Goal: Transaction & Acquisition: Subscribe to service/newsletter

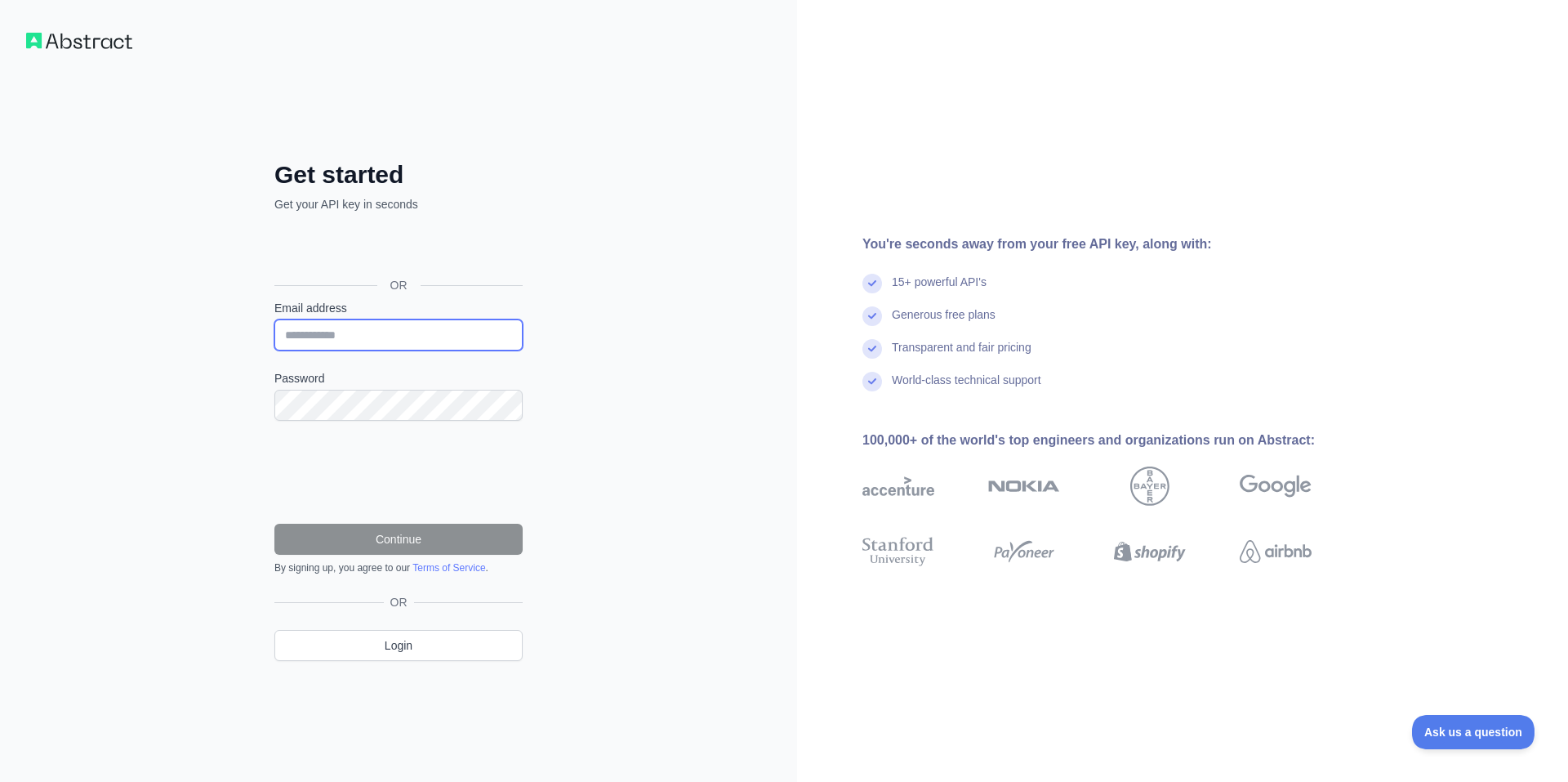
click at [381, 336] on input "Email address" at bounding box center [399, 335] width 249 height 31
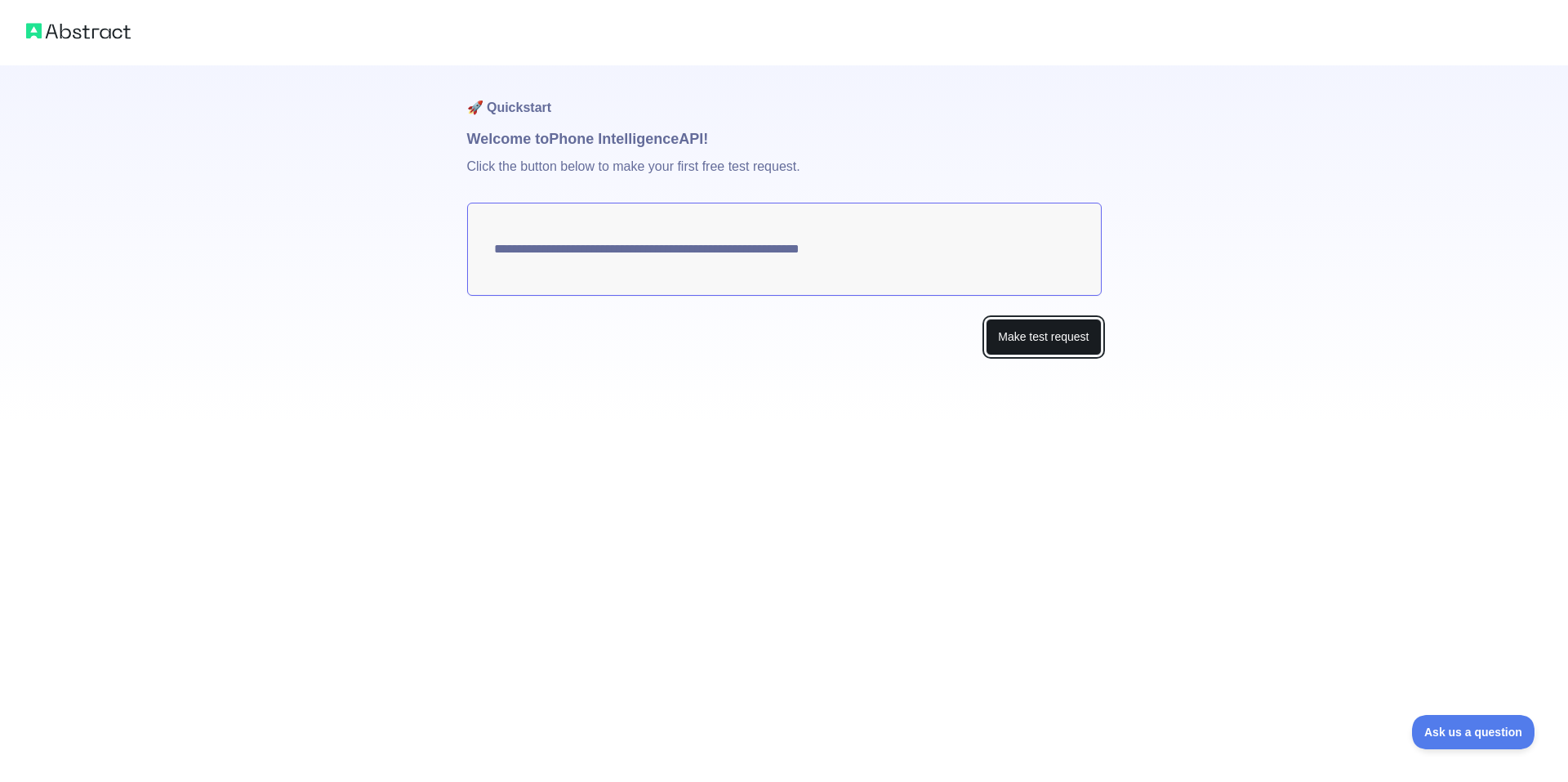
click at [1021, 325] on button "Make test request" at bounding box center [1042, 337] width 115 height 37
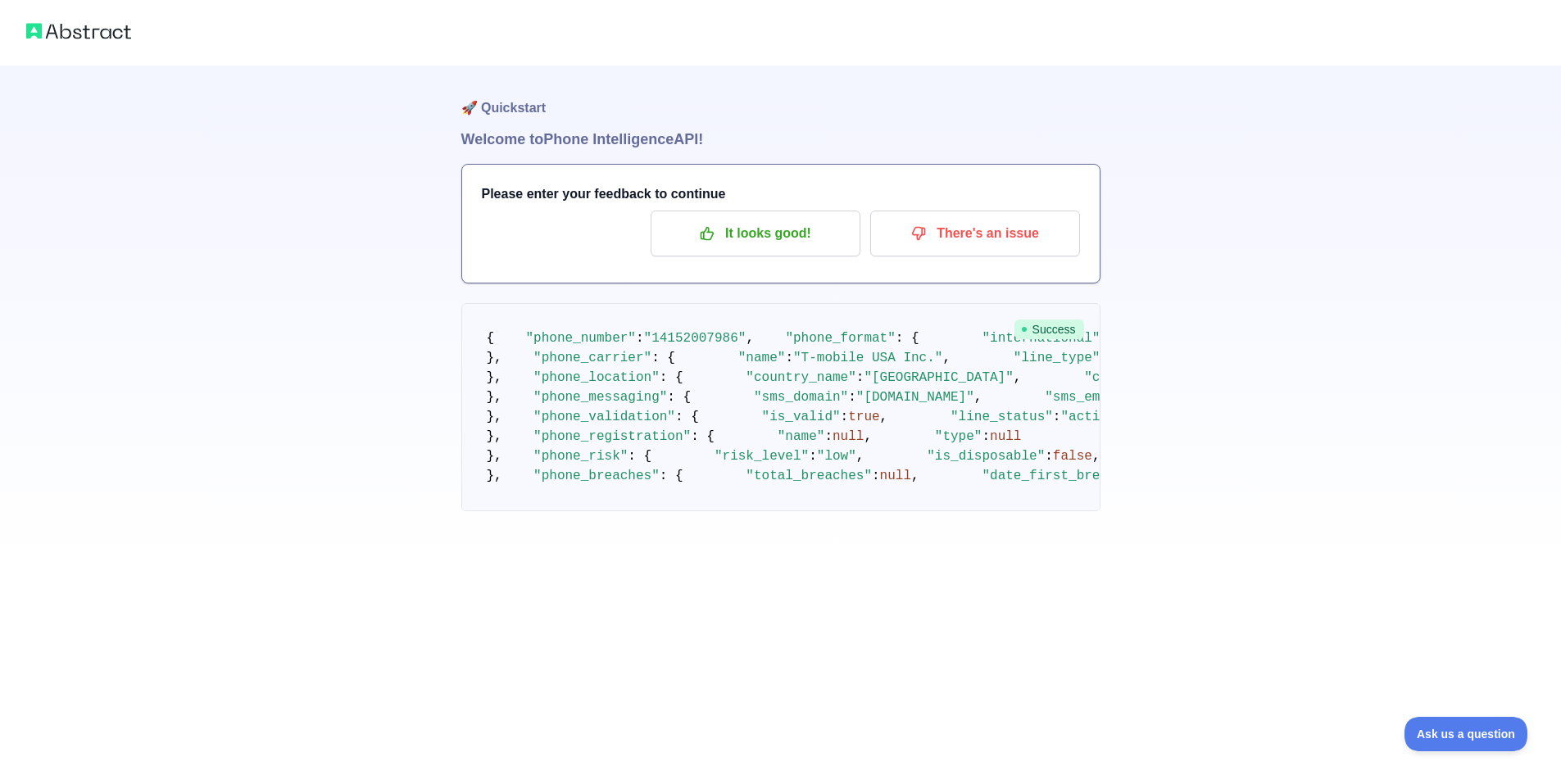
scroll to position [328, 0]
click at [864, 370] on span ""[GEOGRAPHIC_DATA]"" at bounding box center [939, 377] width 149 height 15
click at [758, 303] on pre "{ "phone_number" : "[PHONE_NUMBER]" , "phone_format" : { "international" : "[PH…" at bounding box center [781, 407] width 639 height 208
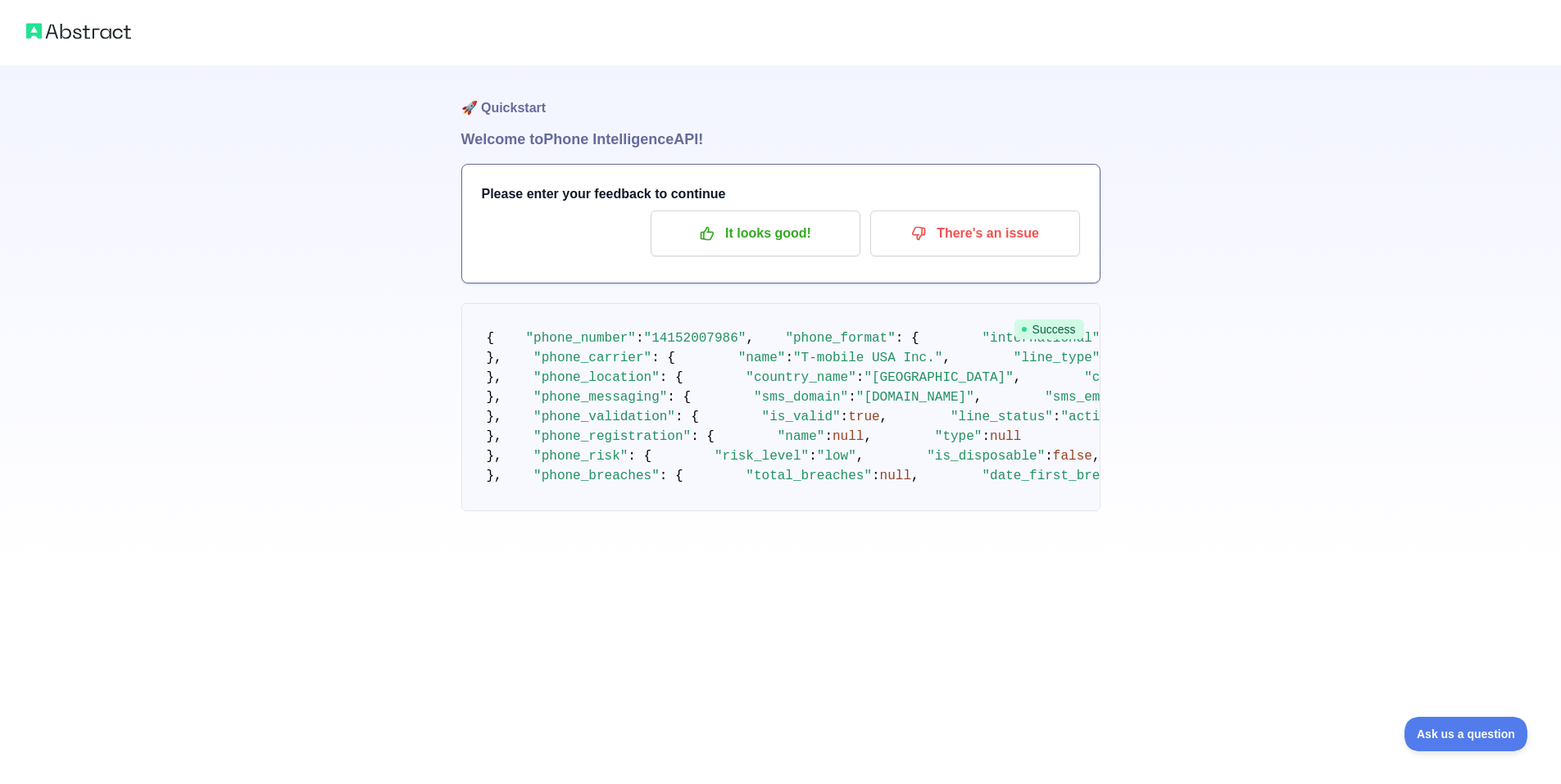
scroll to position [0, 0]
click at [697, 345] on span ""14152007986"" at bounding box center [695, 337] width 102 height 15
click at [755, 229] on p "It looks good!" at bounding box center [756, 234] width 185 height 28
